Goal: Information Seeking & Learning: Learn about a topic

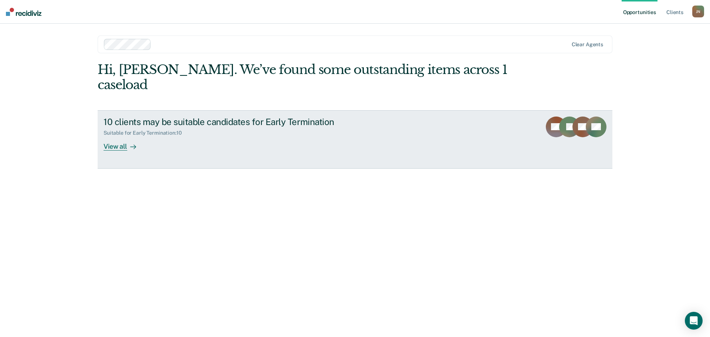
click at [197, 134] on div "10 clients may be suitable candidates for Early Termination Suitable for Early …" at bounding box center [241, 133] width 277 height 34
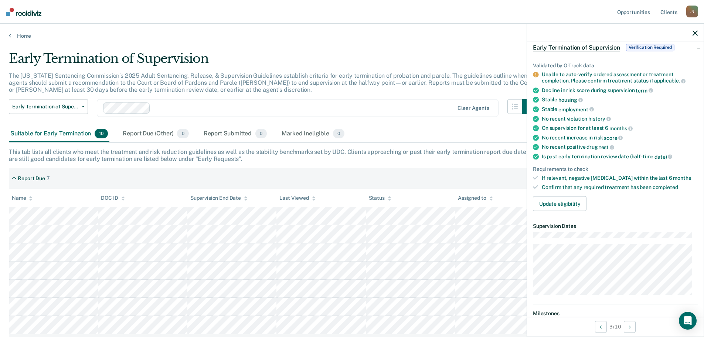
click at [404, 129] on div "Suitable for Early Termination 10 Report Due (Other) 0 Report Submitted 0 Marke…" at bounding box center [352, 134] width 686 height 17
